Goal: Task Accomplishment & Management: Complete application form

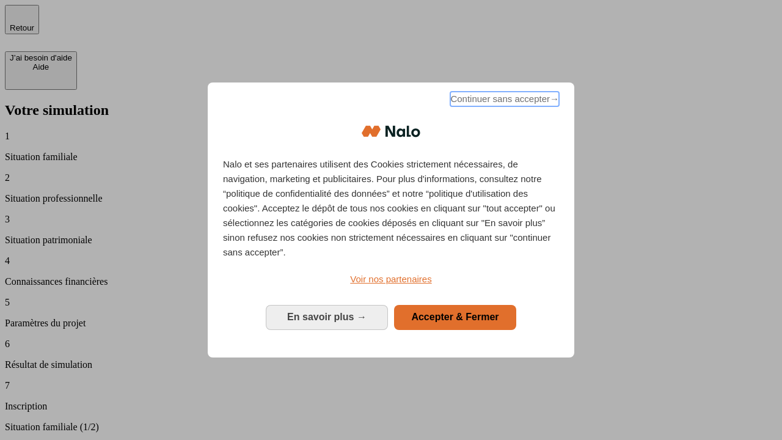
click at [504, 101] on span "Continuer sans accepter →" at bounding box center [504, 99] width 109 height 15
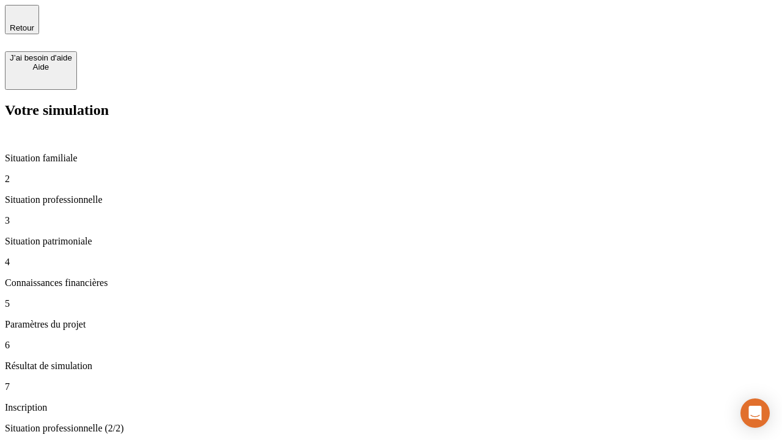
type input "30 000"
type input "1 000"
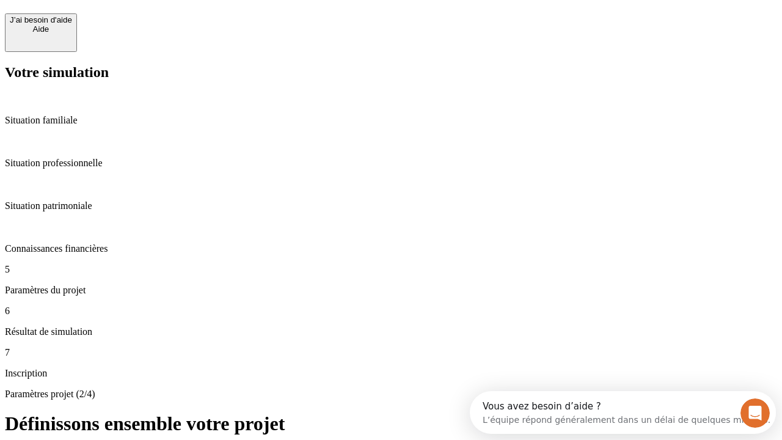
scroll to position [23, 0]
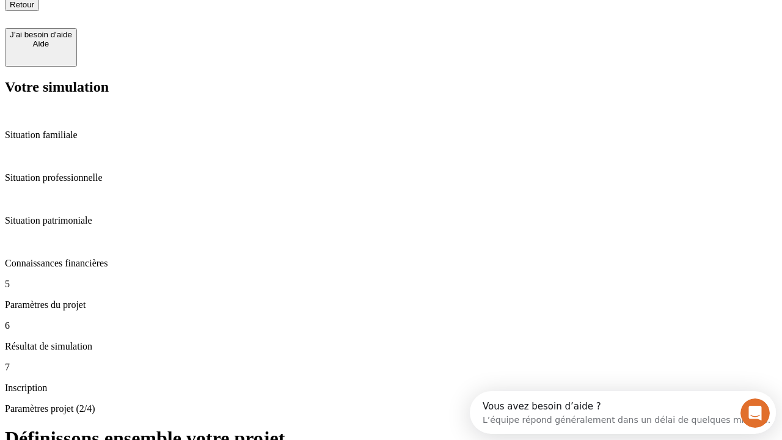
type input "65"
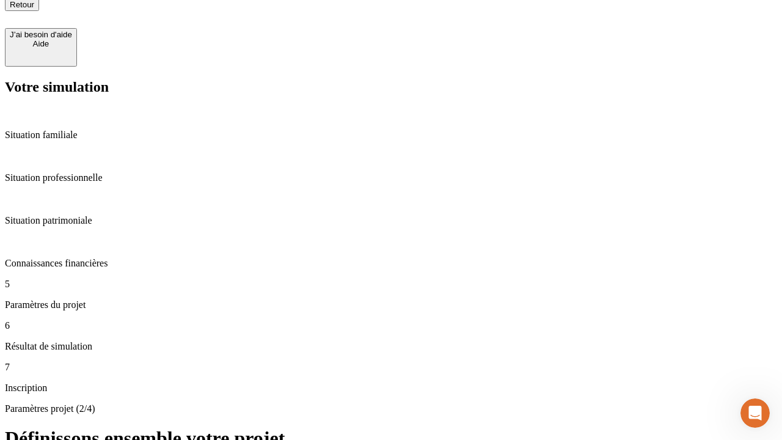
type input "5 000"
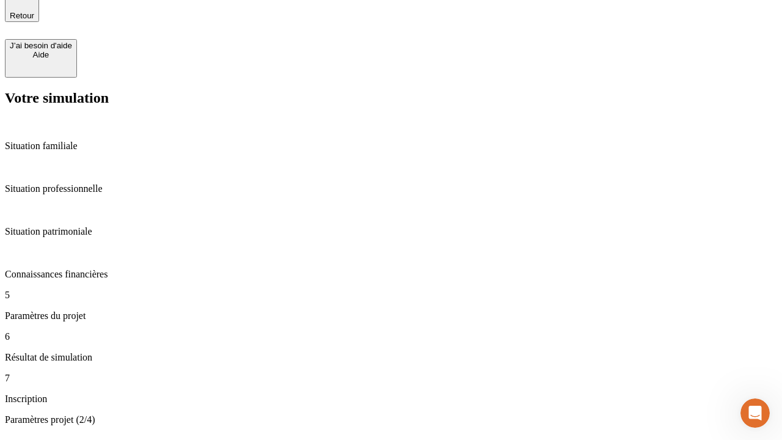
type input "640"
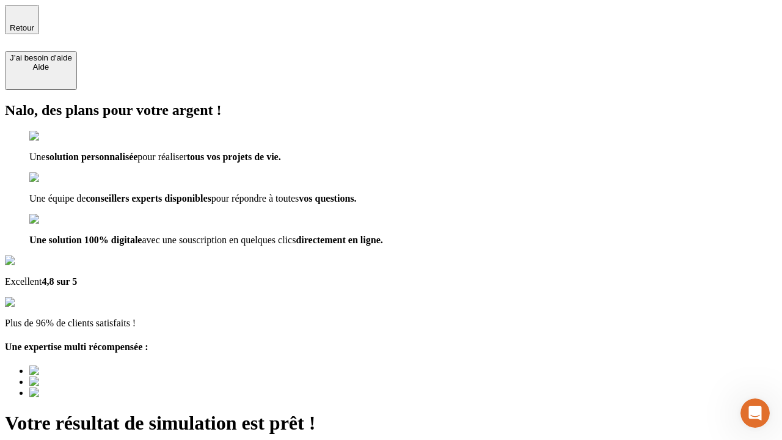
type input "[EMAIL_ADDRESS][DOMAIN_NAME]"
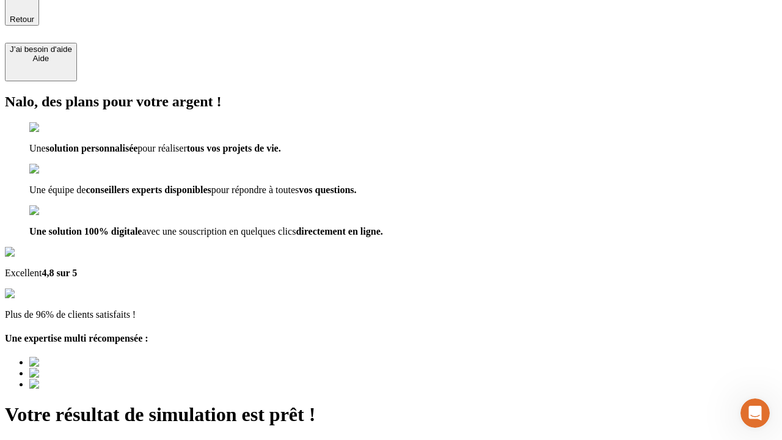
scroll to position [0, 0]
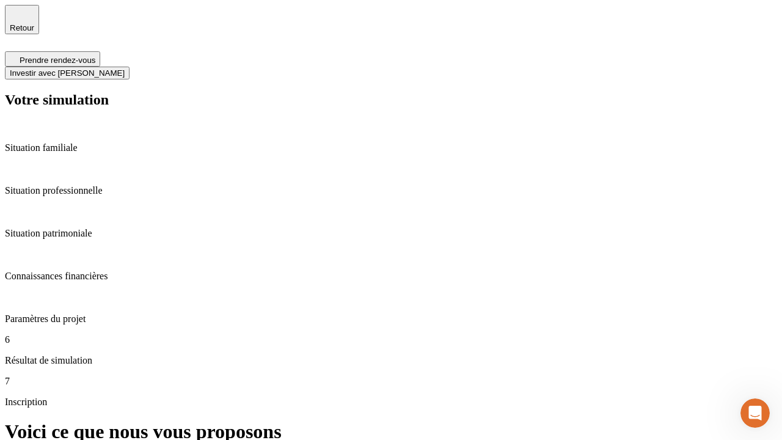
click at [125, 68] on span "Investir avec [PERSON_NAME]" at bounding box center [67, 72] width 115 height 9
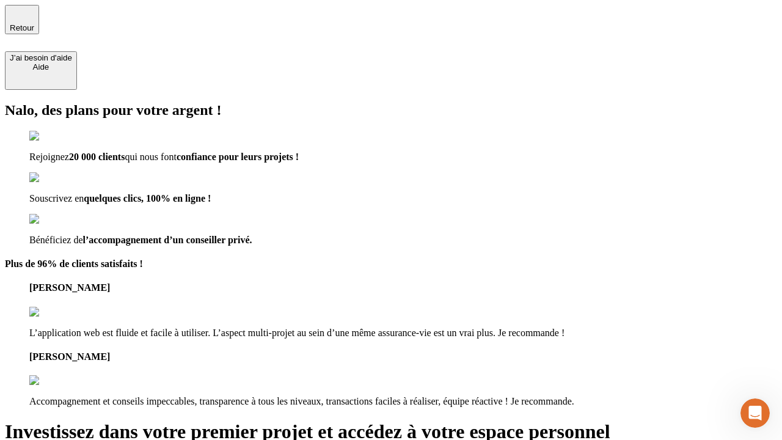
type input "abc"
